Goal: Transaction & Acquisition: Download file/media

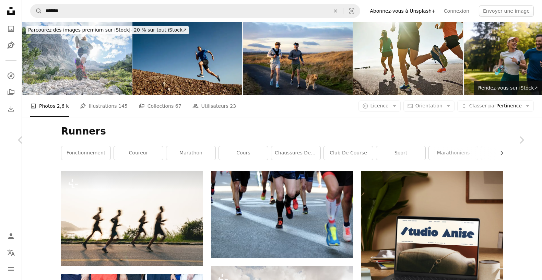
scroll to position [4233, 0]
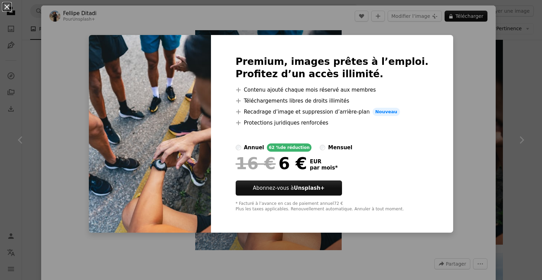
click at [10, 7] on button "An X shape" at bounding box center [7, 7] width 8 height 8
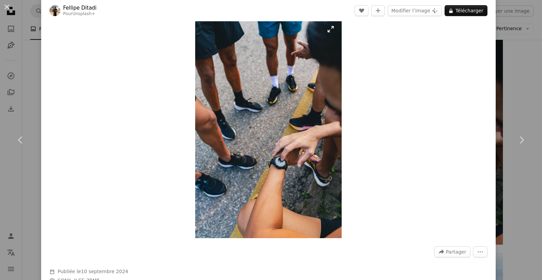
scroll to position [6, 0]
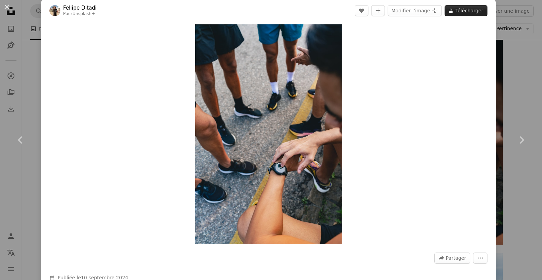
click at [475, 8] on button "A lock Télécharger" at bounding box center [466, 10] width 43 height 11
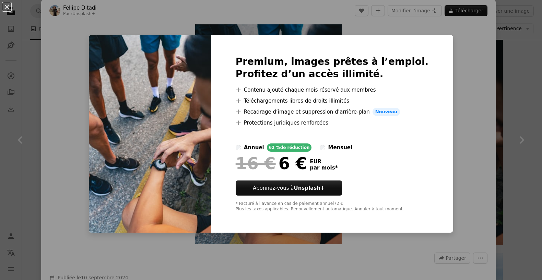
click at [474, 73] on div "An X shape Premium, images prêtes à l’emploi. Profitez d’un accès illimité. A p…" at bounding box center [271, 140] width 542 height 280
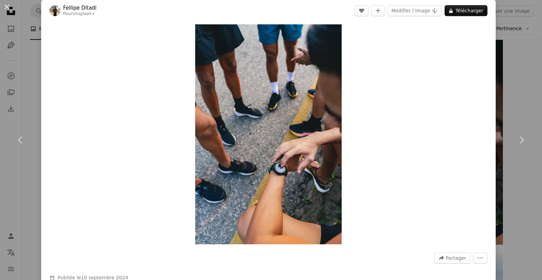
click at [34, 71] on div "An X shape Chevron left Chevron right [PERSON_NAME] Pour Unsplash+ A heart A pl…" at bounding box center [271, 140] width 542 height 280
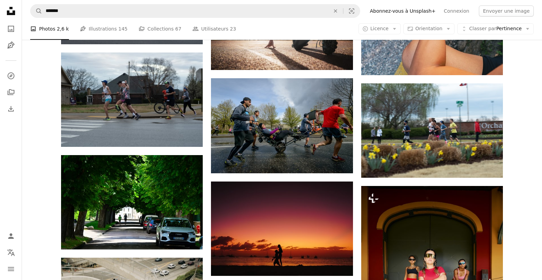
scroll to position [4402, 0]
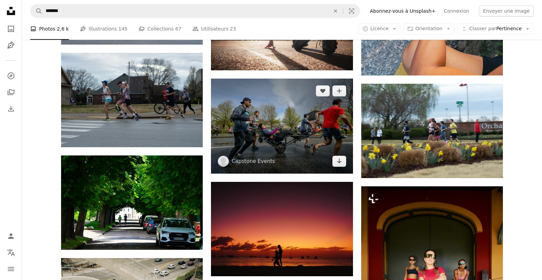
click at [266, 119] on img at bounding box center [282, 126] width 142 height 95
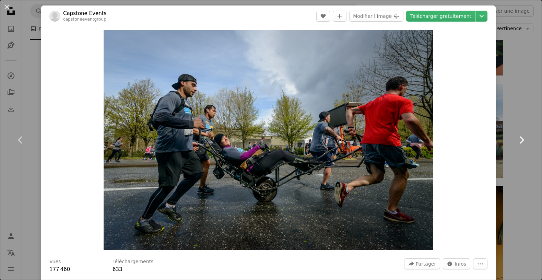
click at [512, 109] on link "Chevron right" at bounding box center [521, 140] width 41 height 66
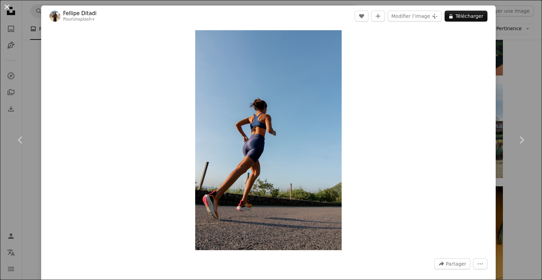
click at [9, 6] on button "An X shape" at bounding box center [7, 7] width 8 height 8
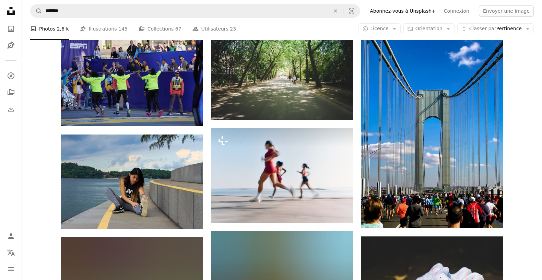
scroll to position [5375, 0]
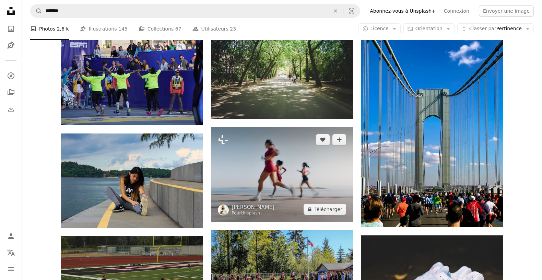
click at [248, 160] on img at bounding box center [282, 174] width 142 height 94
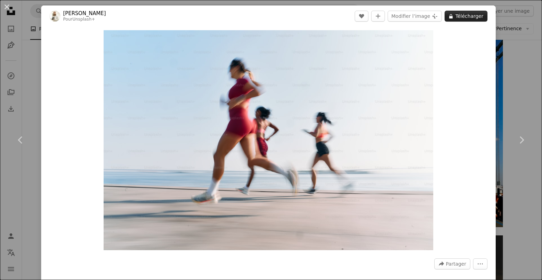
click at [461, 17] on button "A lock Télécharger" at bounding box center [466, 16] width 43 height 11
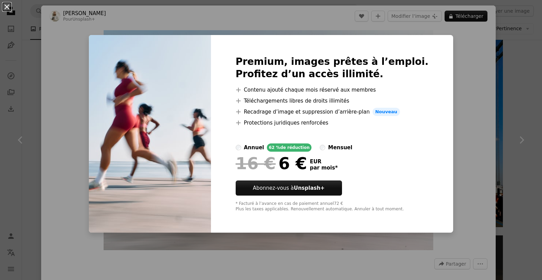
click at [3, 7] on button "An X shape" at bounding box center [7, 7] width 8 height 8
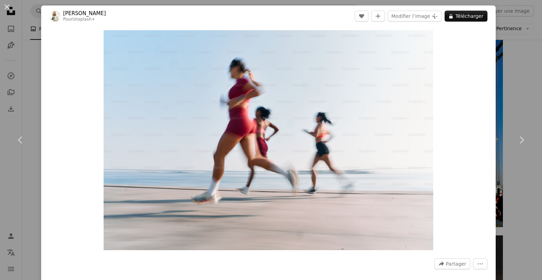
click at [28, 41] on div "An X shape Chevron left Chevron right [PERSON_NAME] Pour Unsplash+ A heart A pl…" at bounding box center [271, 140] width 542 height 280
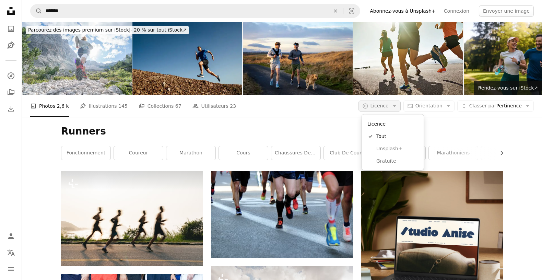
click at [397, 107] on icon "Arrow down" at bounding box center [395, 106] width 6 height 6
click at [389, 159] on span "Gratuite" at bounding box center [397, 160] width 42 height 7
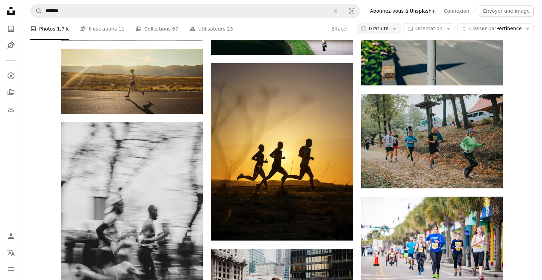
scroll to position [1137, 0]
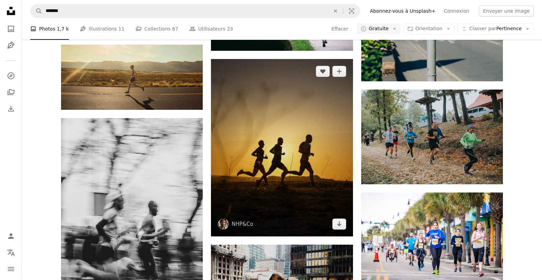
click at [273, 142] on img at bounding box center [282, 147] width 142 height 177
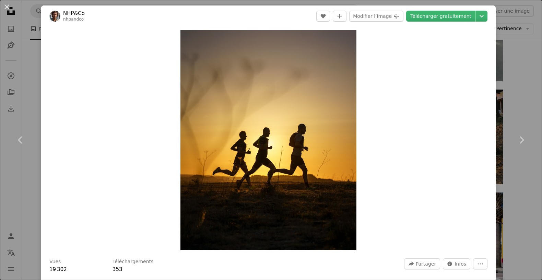
click at [532, 97] on div "An X shape Chevron left Chevron right NHP&Co nhpandco A heart A plus sign Modif…" at bounding box center [271, 140] width 542 height 280
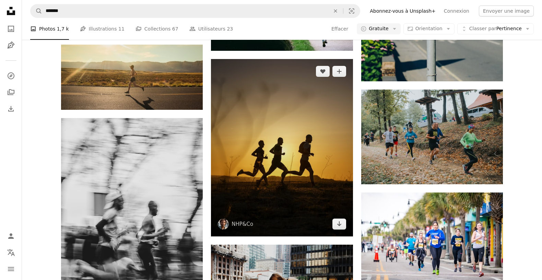
click at [260, 119] on img at bounding box center [282, 147] width 142 height 177
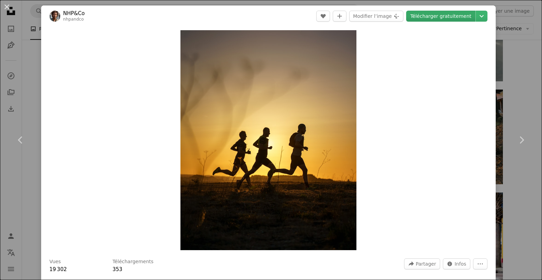
click at [440, 15] on link "Télécharger gratuitement" at bounding box center [440, 16] width 69 height 11
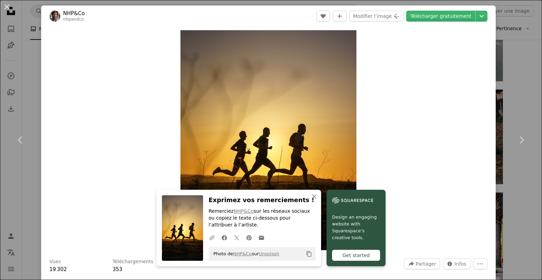
click at [514, 81] on div "An X shape Chevron left Chevron right An X shape Fermer Exprimez vos remercieme…" at bounding box center [271, 140] width 542 height 280
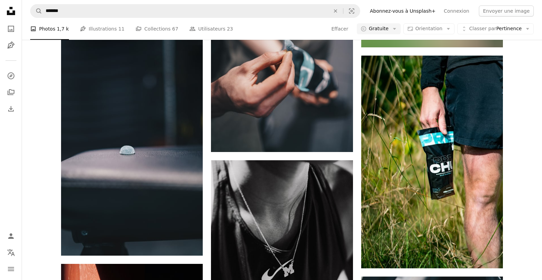
scroll to position [7383, 0]
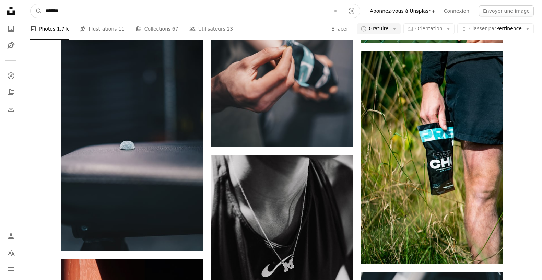
click at [78, 8] on input "*******" at bounding box center [185, 10] width 286 height 13
type input "**********"
click at [31, 4] on button "A magnifying glass" at bounding box center [37, 10] width 12 height 13
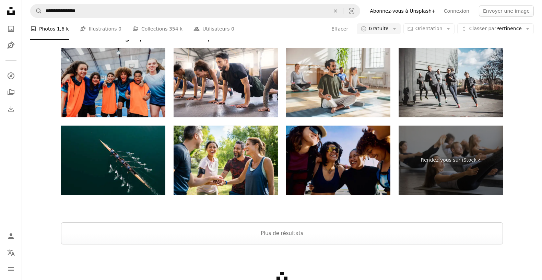
scroll to position [1235, 0]
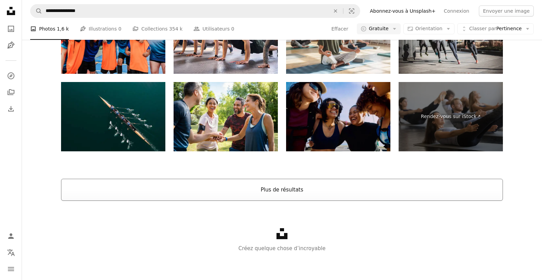
click at [255, 193] on button "Plus de résultats" at bounding box center [282, 190] width 442 height 22
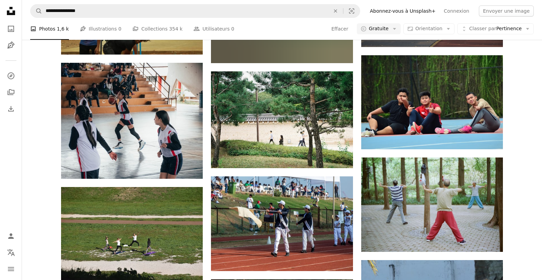
scroll to position [2282, 0]
